Goal: Register for event/course

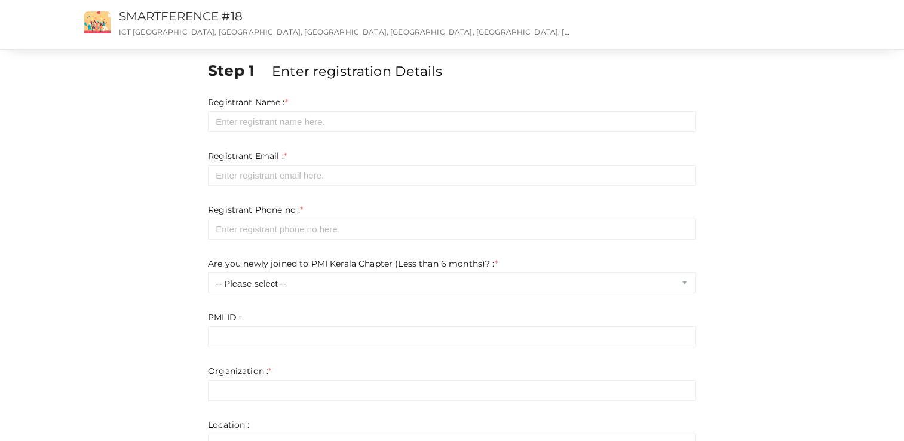
click at [586, 91] on div "Step 1 Enter registration Details Registrant Name : * Required. Invalid email I…" at bounding box center [452, 352] width 506 height 585
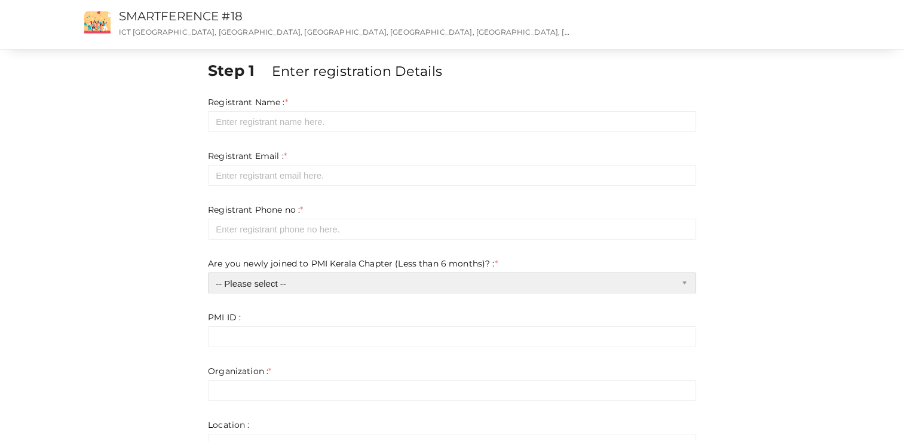
click at [423, 286] on select "-- Please select -- Yes No" at bounding box center [452, 283] width 488 height 21
select select "0"
click at [208, 273] on select "-- Please select -- Yes No" at bounding box center [452, 283] width 488 height 21
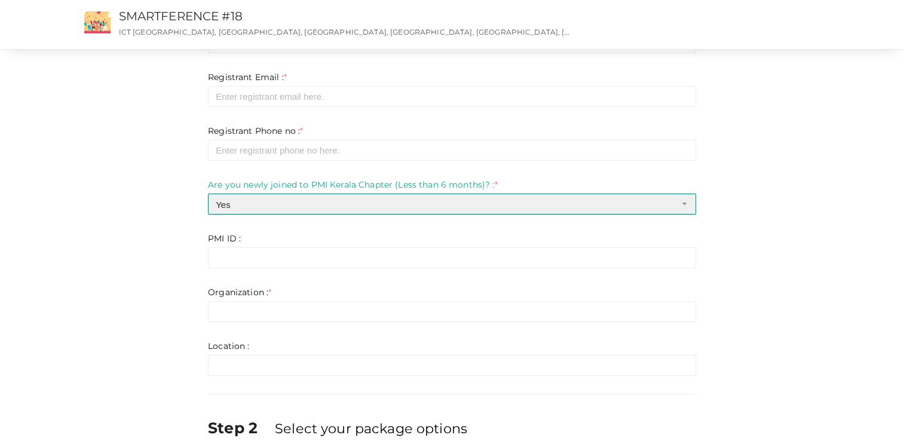
scroll to position [120, 0]
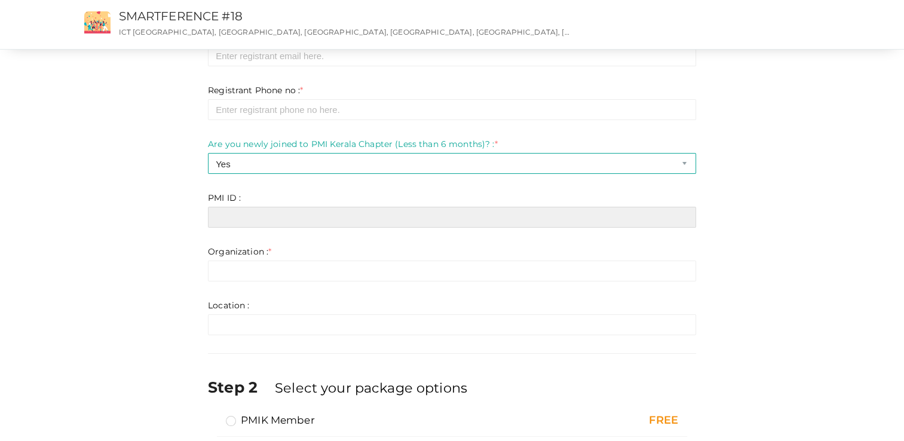
click at [655, 218] on input "text" at bounding box center [452, 217] width 488 height 21
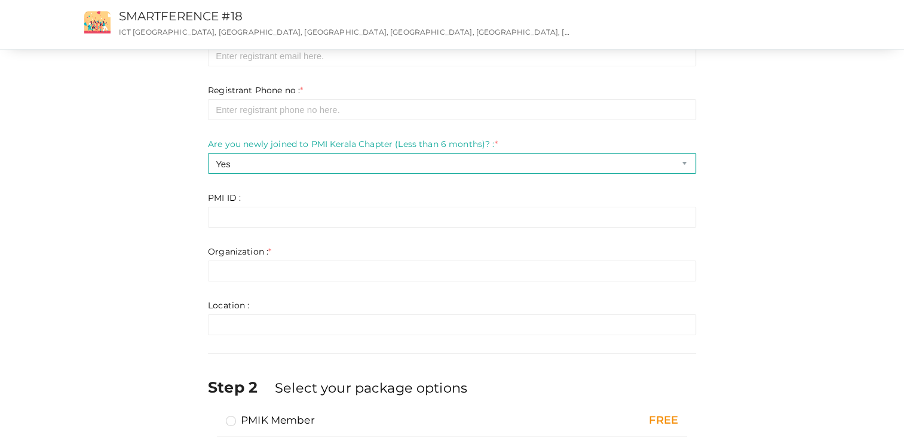
click at [710, 212] on div "Step 1 Enter registration Details Registrant Name : * Required. Invalid email I…" at bounding box center [452, 237] width 777 height 595
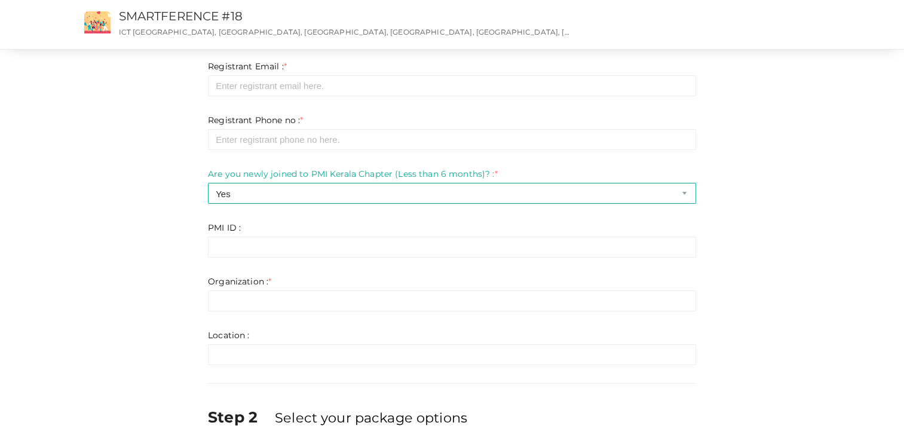
scroll to position [60, 0]
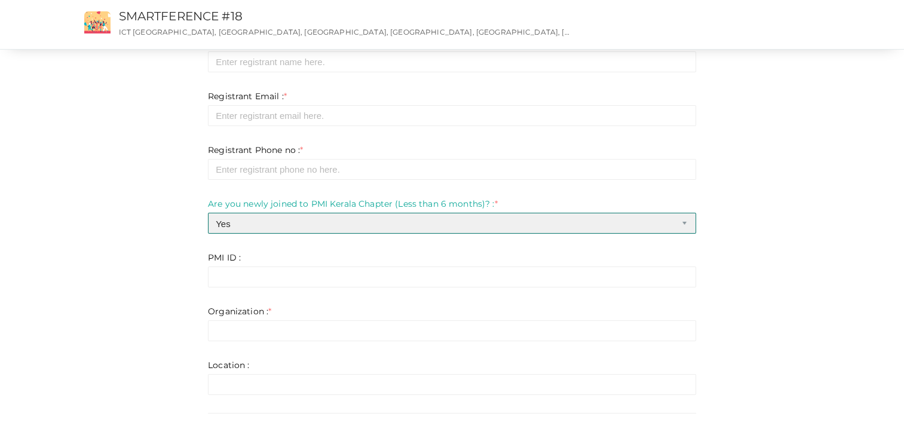
click at [622, 228] on select "-- Please select -- Yes No" at bounding box center [452, 223] width 488 height 21
click at [208, 213] on select "-- Please select -- Yes No" at bounding box center [452, 223] width 488 height 21
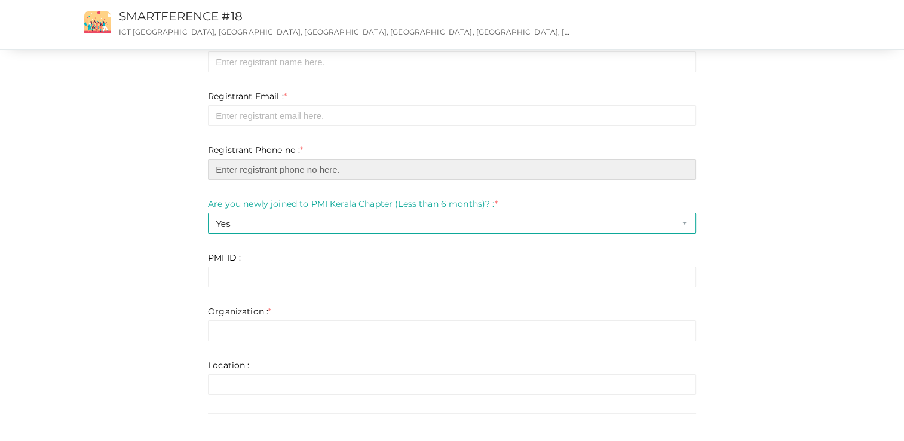
click at [421, 169] on input "number" at bounding box center [452, 169] width 488 height 21
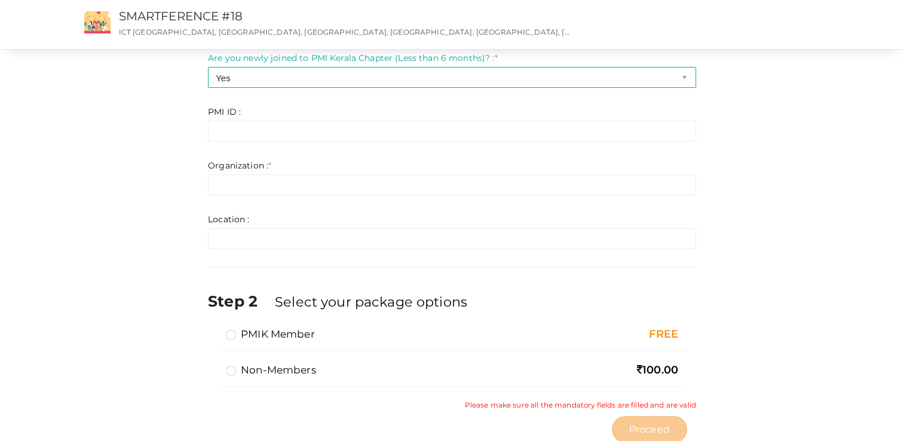
scroll to position [256, 0]
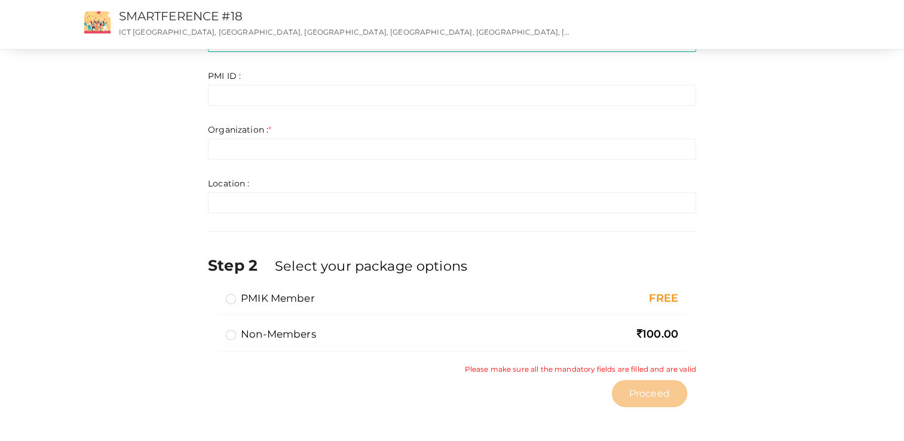
type input "1"
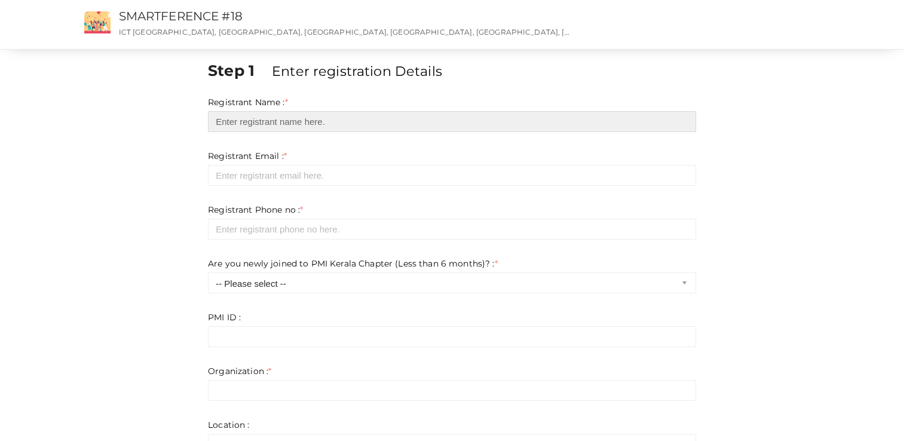
click at [279, 127] on input "text" at bounding box center [452, 121] width 488 height 21
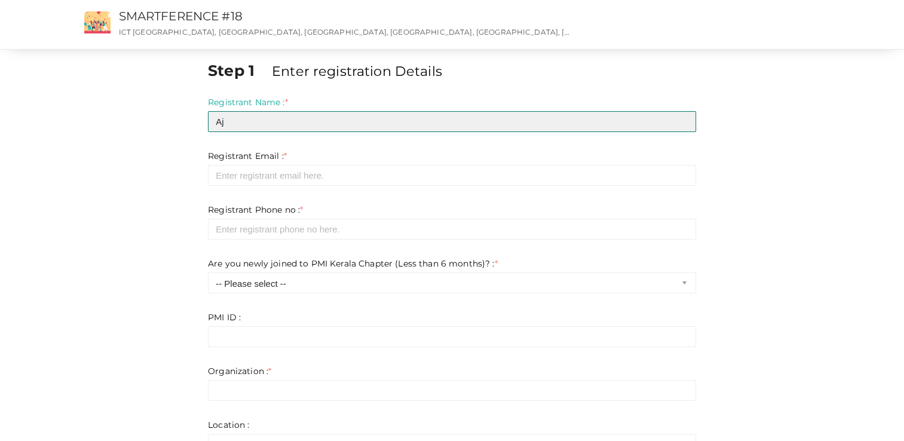
type input "A"
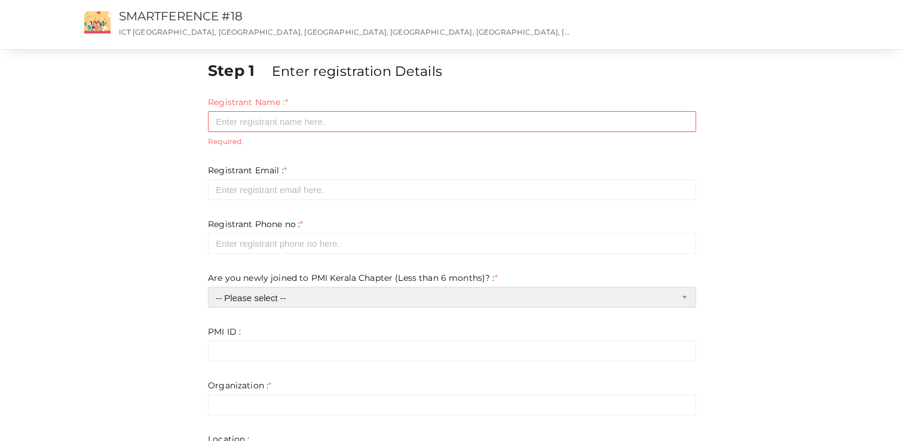
click at [597, 293] on select "-- Please select -- Yes No" at bounding box center [452, 297] width 488 height 21
select select "0"
click at [208, 287] on select "-- Please select -- Yes No" at bounding box center [452, 297] width 488 height 21
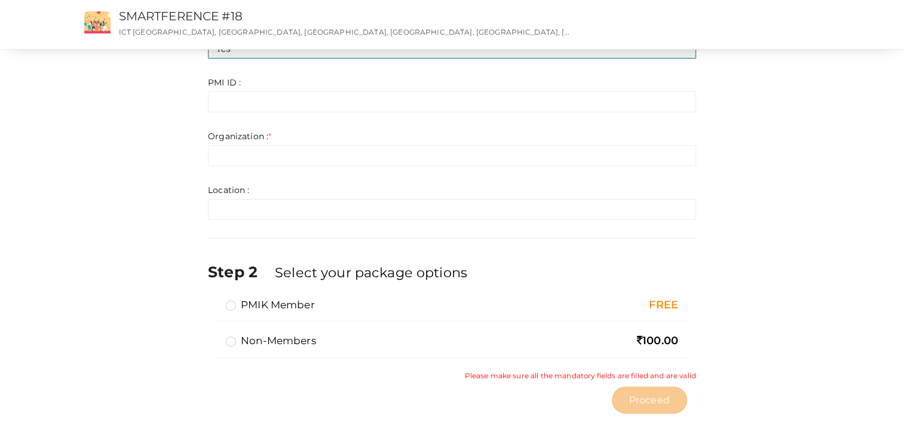
scroll to position [256, 0]
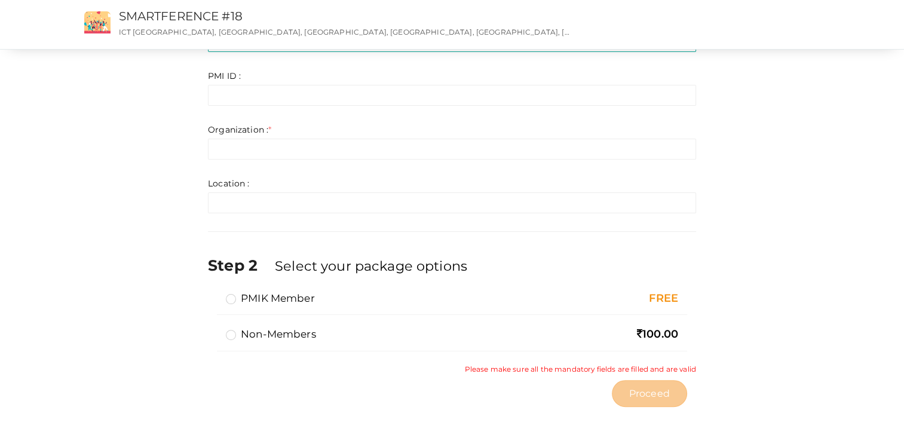
click at [227, 299] on label "PMIK Member" at bounding box center [270, 298] width 89 height 14
click at [214, 294] on input "PMIK Member" at bounding box center [214, 294] width 0 height 0
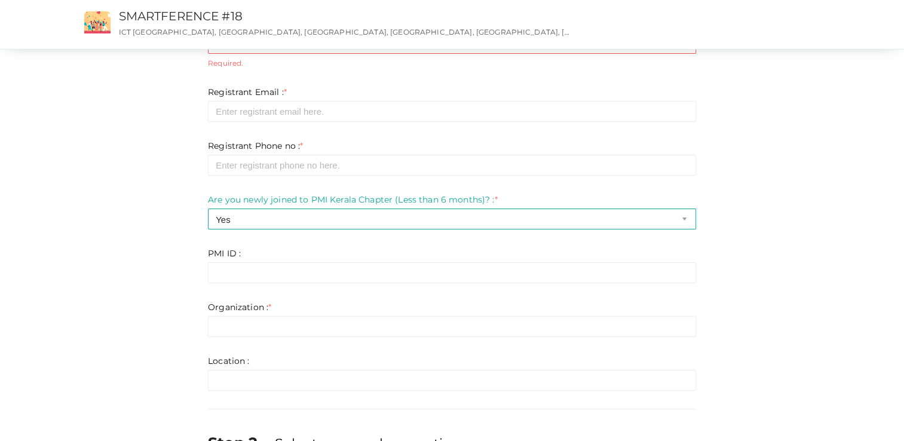
scroll to position [77, 0]
click at [280, 316] on div "Organization : * Invalid Email Required. Limit exceeds. Limit is - Invalid emai…" at bounding box center [452, 321] width 488 height 36
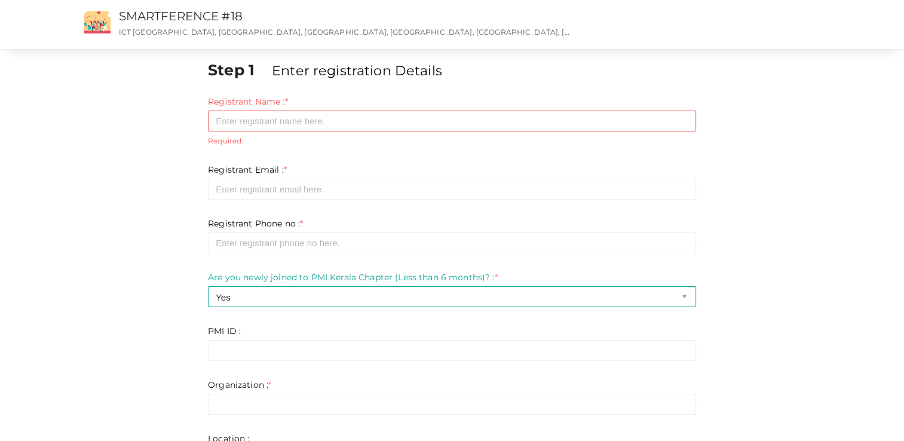
scroll to position [0, 0]
